Goal: Task Accomplishment & Management: Manage account settings

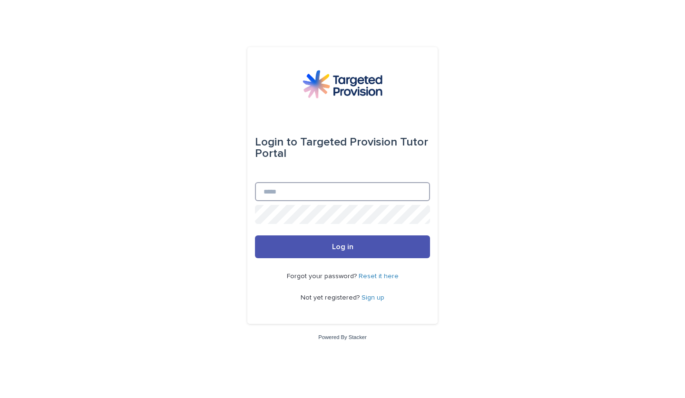
type input "**********"
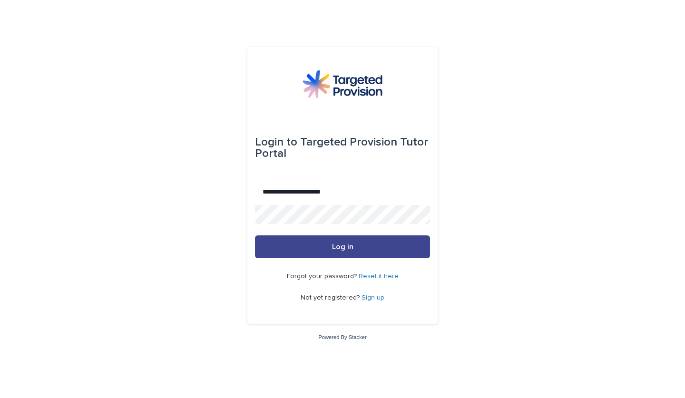
click at [319, 243] on button "Log in" at bounding box center [342, 247] width 175 height 23
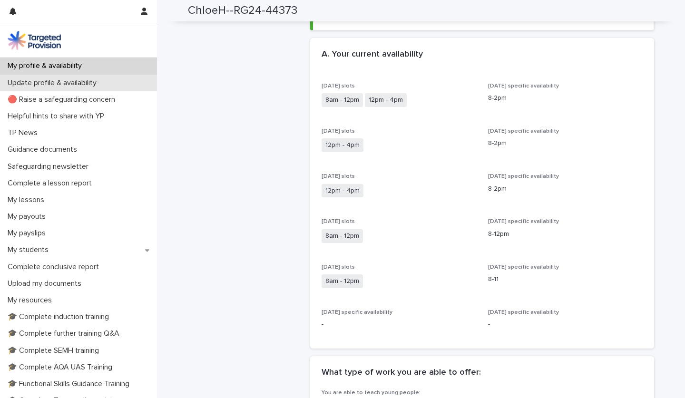
click at [68, 90] on div "Update profile & availability" at bounding box center [78, 83] width 157 height 17
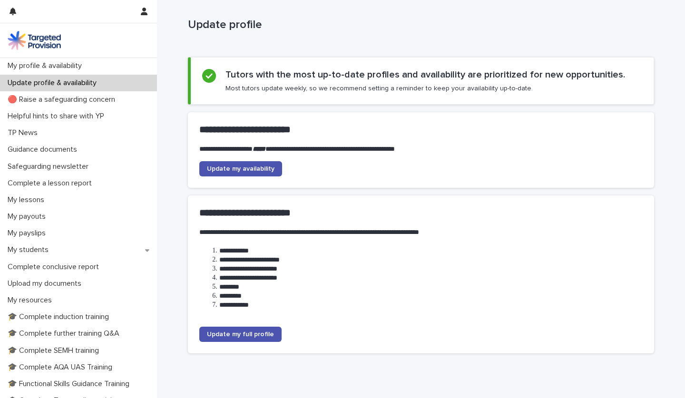
scroll to position [14, 0]
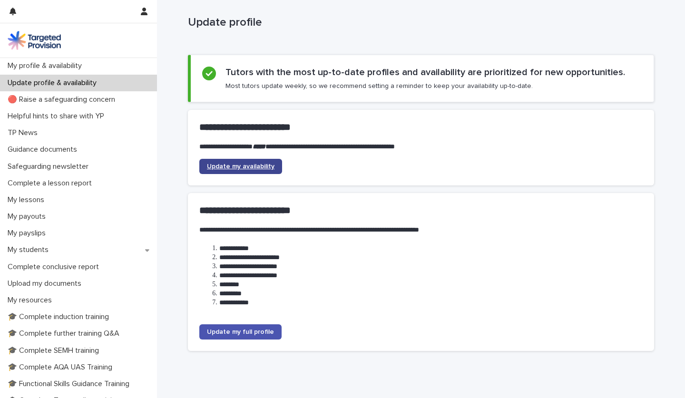
click at [251, 159] on link "Update my availability" at bounding box center [240, 166] width 83 height 15
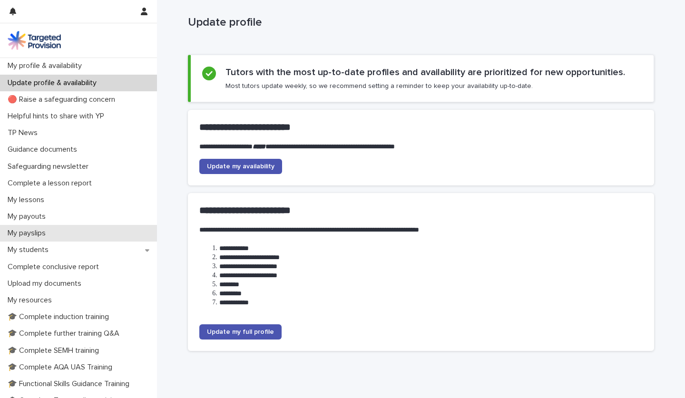
click at [42, 230] on p "My payslips" at bounding box center [29, 233] width 50 height 9
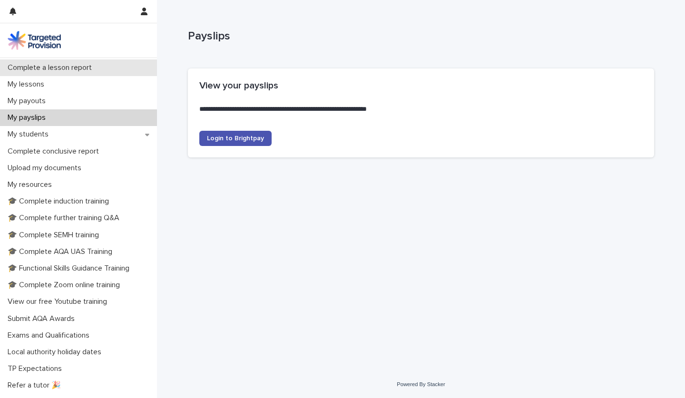
scroll to position [118, 0]
